Goal: Information Seeking & Learning: Find specific page/section

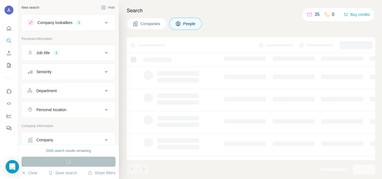
click at [98, 110] on div "Personal location" at bounding box center [65, 110] width 76 height 6
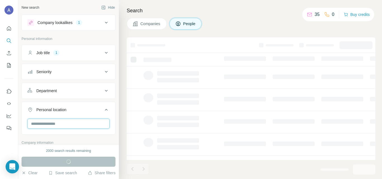
click at [83, 123] on input "text" at bounding box center [68, 124] width 82 height 10
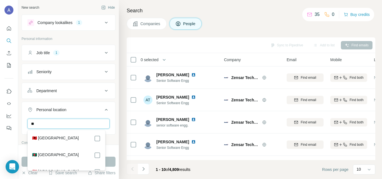
type input "*"
type input "***"
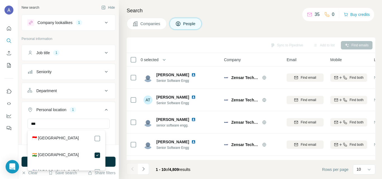
click at [97, 55] on div "Job title 1" at bounding box center [65, 53] width 76 height 6
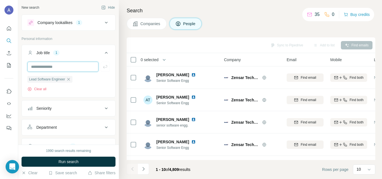
click at [72, 67] on input "text" at bounding box center [62, 67] width 71 height 10
type input "**********"
click at [103, 67] on icon "button" at bounding box center [105, 67] width 6 height 6
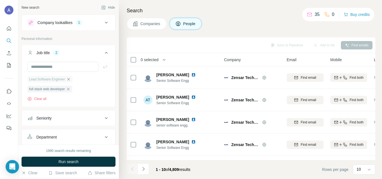
click at [70, 80] on icon "button" at bounding box center [68, 79] width 4 height 4
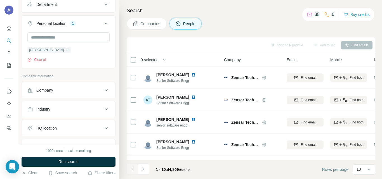
scroll to position [134, 0]
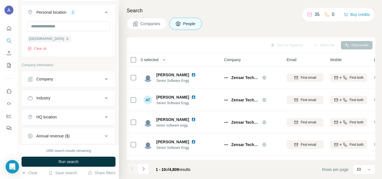
click at [79, 118] on div "HQ location" at bounding box center [65, 118] width 76 height 6
click at [70, 132] on input "text" at bounding box center [68, 131] width 82 height 10
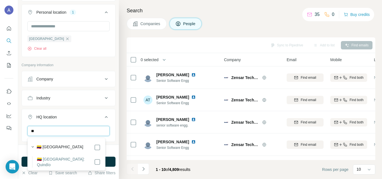
type input "*"
click at [89, 129] on input "text" at bounding box center [68, 131] width 82 height 10
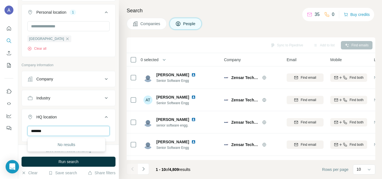
type input "******"
click at [103, 118] on icon at bounding box center [106, 117] width 7 height 7
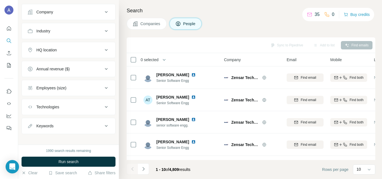
scroll to position [207, 0]
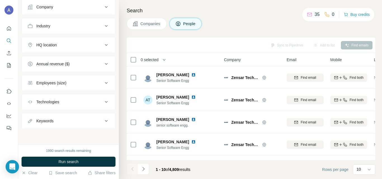
click at [97, 125] on button "Keywords" at bounding box center [69, 121] width 94 height 13
click at [87, 134] on input "text" at bounding box center [62, 135] width 71 height 10
type input "****"
click at [102, 135] on icon "button" at bounding box center [105, 135] width 6 height 6
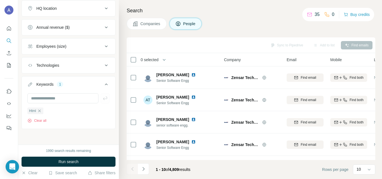
scroll to position [244, 0]
click at [74, 101] on input "text" at bounding box center [62, 99] width 71 height 10
type input "*******"
click at [102, 98] on icon "button" at bounding box center [105, 99] width 6 height 6
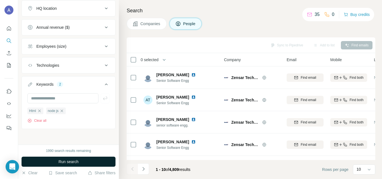
click at [85, 161] on button "Run search" at bounding box center [69, 162] width 94 height 10
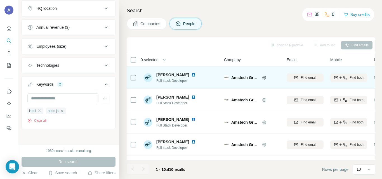
click at [191, 81] on span "Full-stack Developer" at bounding box center [180, 80] width 46 height 5
click at [167, 74] on span "[PERSON_NAME]" at bounding box center [173, 75] width 33 height 6
click at [344, 77] on icon "button" at bounding box center [345, 78] width 4 height 4
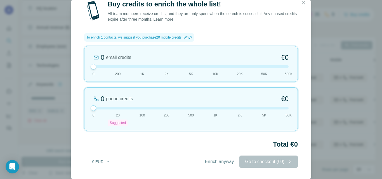
drag, startPoint x: 119, startPoint y: 104, endPoint x: 87, endPoint y: 104, distance: 31.6
click at [92, 104] on div "0 phone credits €0 0 20 Suggested 100 200 500 1K 2K 5K 50K" at bounding box center [191, 110] width 214 height 44
click at [222, 160] on span "Enrich anyway" at bounding box center [219, 162] width 29 height 7
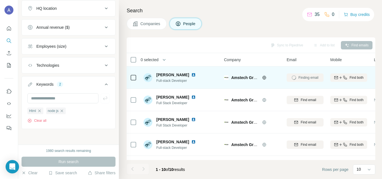
click at [182, 74] on span "[PERSON_NAME]" at bounding box center [173, 75] width 33 height 6
drag, startPoint x: 156, startPoint y: 73, endPoint x: 189, endPoint y: 75, distance: 33.1
click at [189, 75] on div "[PERSON_NAME] Full-stack Developer" at bounding box center [173, 77] width 59 height 11
copy span "[PERSON_NAME]"
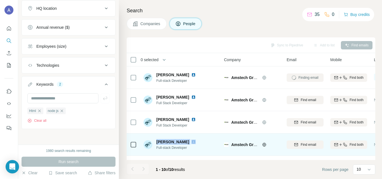
drag, startPoint x: 156, startPoint y: 139, endPoint x: 185, endPoint y: 139, distance: 29.7
click at [185, 139] on div "[PERSON_NAME] Full-stack Developer" at bounding box center [173, 144] width 59 height 11
copy span "[PERSON_NAME]"
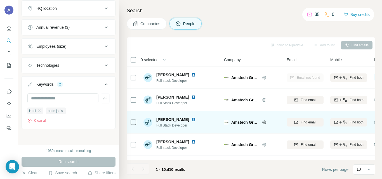
click at [164, 126] on span "Full Stack Developer" at bounding box center [180, 125] width 46 height 5
click at [222, 125] on td "Amstech Group of Companies" at bounding box center [252, 122] width 63 height 22
click at [192, 120] on img at bounding box center [194, 120] width 4 height 4
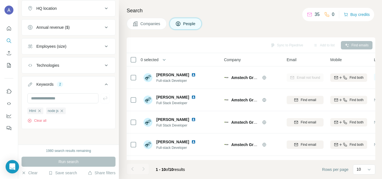
scroll to position [117, 0]
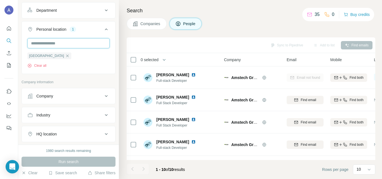
click at [84, 45] on input "text" at bounding box center [68, 43] width 82 height 10
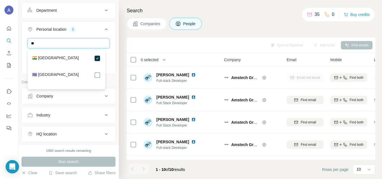
type input "*"
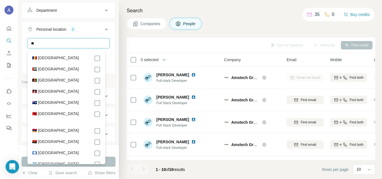
type input "*"
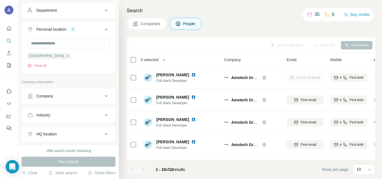
click at [71, 133] on div "HQ location" at bounding box center [65, 135] width 76 height 6
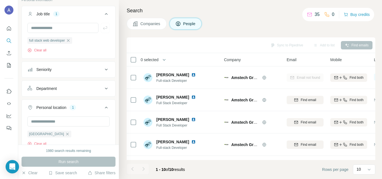
scroll to position [50, 0]
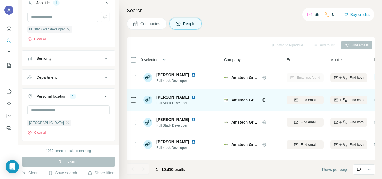
click at [195, 96] on img at bounding box center [194, 97] width 4 height 4
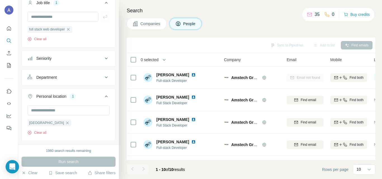
click at [143, 169] on div at bounding box center [143, 169] width 11 height 11
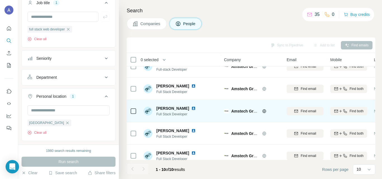
click at [192, 108] on img at bounding box center [194, 108] width 4 height 4
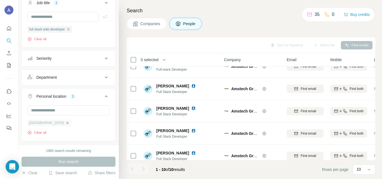
click at [65, 123] on icon "button" at bounding box center [67, 123] width 4 height 4
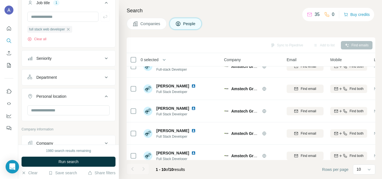
click at [39, 123] on div "Company lookalikes 1 Personal information Job title 1 full stack web developer …" at bounding box center [69, 141] width 94 height 355
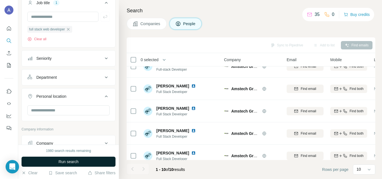
click at [83, 162] on button "Run search" at bounding box center [69, 162] width 94 height 10
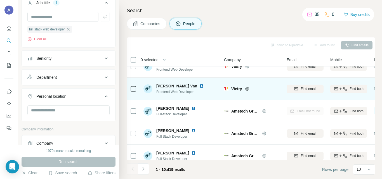
click at [200, 87] on img at bounding box center [202, 86] width 4 height 4
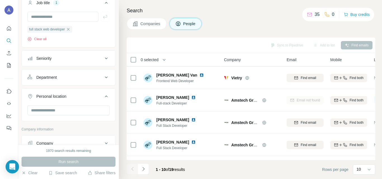
scroll to position [90, 0]
click at [76, 87] on ul "Job title 1 full stack web developer Clear all Seniority Department Personal lo…" at bounding box center [69, 58] width 94 height 127
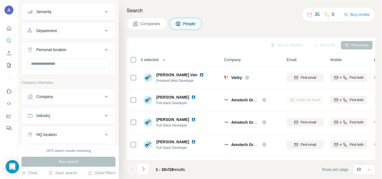
scroll to position [129, 0]
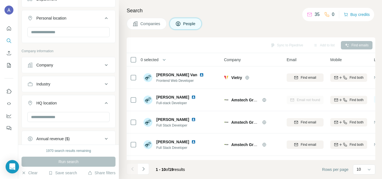
click at [73, 66] on div "Company" at bounding box center [65, 65] width 76 height 6
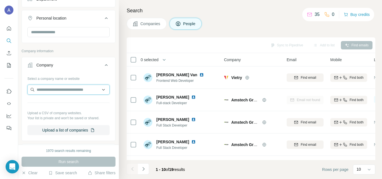
click at [55, 88] on input "text" at bounding box center [68, 90] width 82 height 10
type input "*"
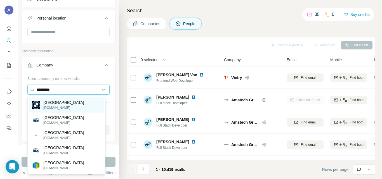
type input "*********"
click at [58, 108] on p "[DOMAIN_NAME]" at bounding box center [63, 108] width 41 height 5
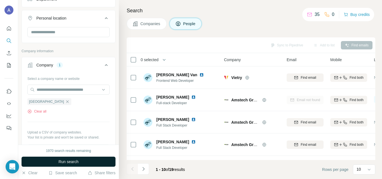
click at [72, 160] on span "Run search" at bounding box center [69, 162] width 20 height 6
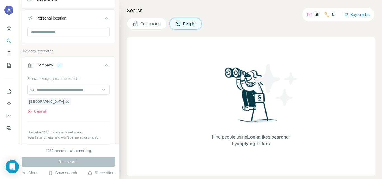
click at [160, 124] on div "Find people using Lookalikes search or by applying Filters" at bounding box center [251, 107] width 249 height 139
click at [253, 134] on span "Find people using Lookalikes search or by applying Filters" at bounding box center [251, 140] width 90 height 13
click at [253, 136] on span "Lookalikes search" at bounding box center [267, 137] width 39 height 5
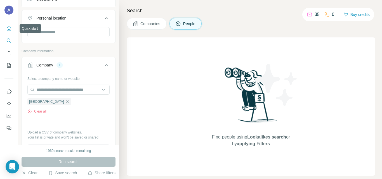
click at [6, 32] on button "Quick start" at bounding box center [8, 29] width 9 height 10
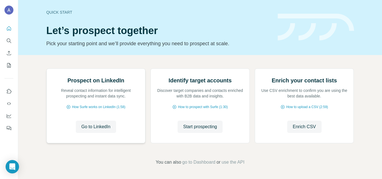
scroll to position [56, 0]
click at [6, 39] on button "Search" at bounding box center [8, 41] width 9 height 10
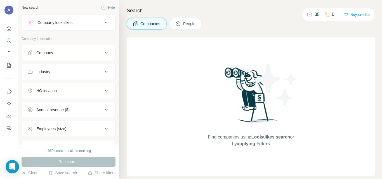
click at [195, 25] on span "People" at bounding box center [189, 24] width 13 height 6
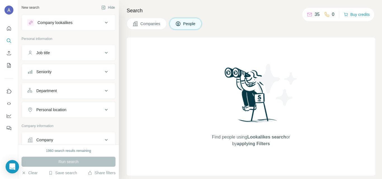
click at [80, 52] on div "Job title" at bounding box center [65, 53] width 76 height 6
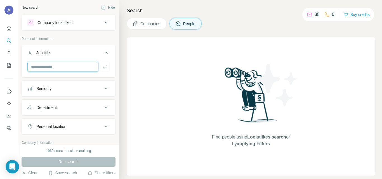
click at [71, 64] on input "text" at bounding box center [62, 67] width 71 height 10
type input "**********"
click at [61, 92] on button "Seniority" at bounding box center [69, 88] width 94 height 13
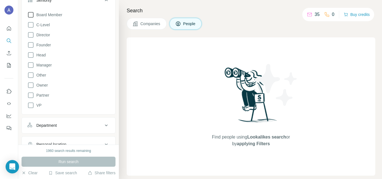
scroll to position [90, 0]
click at [45, 128] on button "Department" at bounding box center [69, 124] width 94 height 13
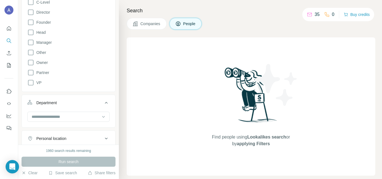
scroll to position [112, 0]
click at [73, 116] on input at bounding box center [65, 116] width 69 height 6
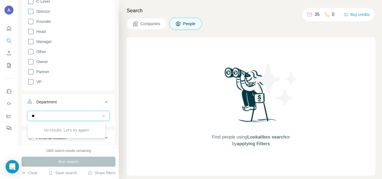
type input "*"
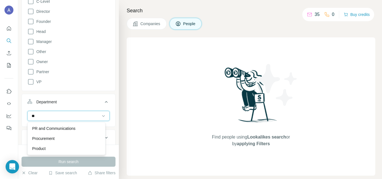
type input "*"
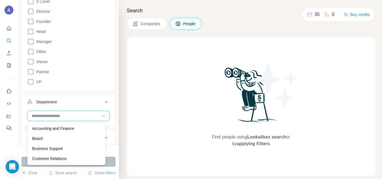
click at [96, 116] on input at bounding box center [65, 116] width 69 height 6
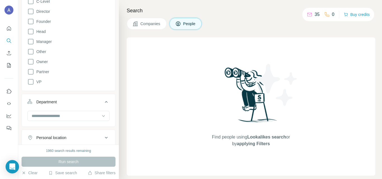
click at [67, 143] on button "Personal location" at bounding box center [69, 137] width 94 height 13
click at [66, 139] on div "Personal location" at bounding box center [51, 138] width 30 height 6
click at [100, 134] on button "Personal location" at bounding box center [69, 137] width 94 height 13
click at [103, 137] on icon at bounding box center [106, 138] width 7 height 7
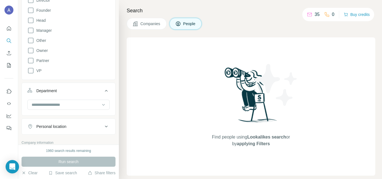
scroll to position [134, 0]
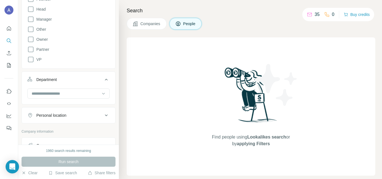
click at [105, 116] on icon at bounding box center [106, 116] width 3 height 2
click at [77, 130] on input "text" at bounding box center [68, 130] width 82 height 10
type input "*"
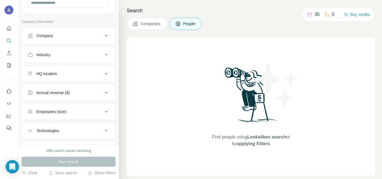
click at [85, 132] on div "Technologies" at bounding box center [65, 131] width 76 height 6
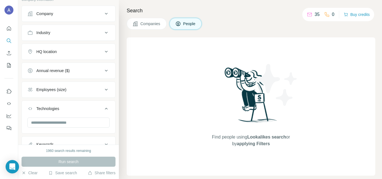
scroll to position [295, 0]
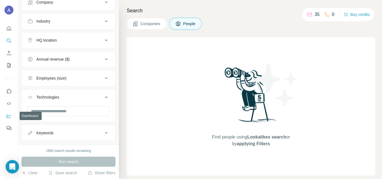
click at [6, 111] on button "Dashboard" at bounding box center [8, 116] width 9 height 10
click at [8, 69] on button "My lists" at bounding box center [8, 65] width 9 height 10
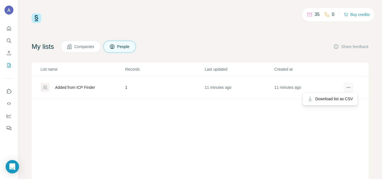
click at [347, 90] on button "actions" at bounding box center [348, 87] width 9 height 9
